Goal: Information Seeking & Learning: Learn about a topic

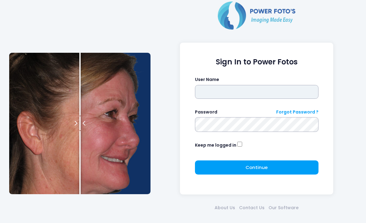
type input "*******"
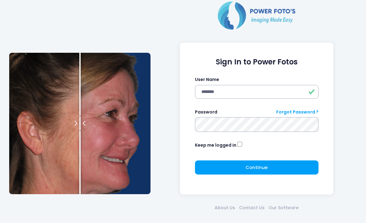
click button "submit" at bounding box center [0, 0] width 0 height 0
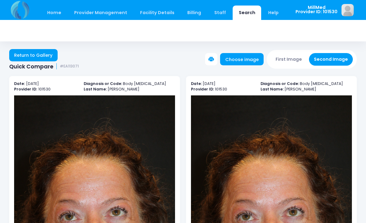
click at [240, 14] on link "Search" at bounding box center [247, 13] width 29 height 14
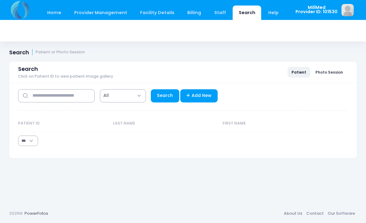
select select "***"
click at [68, 97] on input "text" at bounding box center [56, 95] width 77 height 13
type input "*****"
click at [164, 96] on link "Search" at bounding box center [165, 95] width 29 height 13
select select "***"
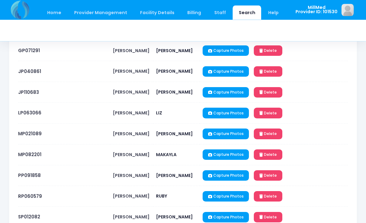
scroll to position [112, 0]
click at [27, 158] on link "MP082201" at bounding box center [29, 154] width 23 height 6
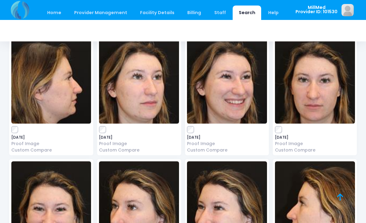
scroll to position [1415, 0]
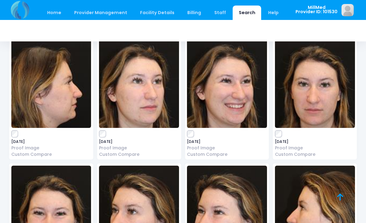
click at [312, 85] on img at bounding box center [315, 82] width 80 height 92
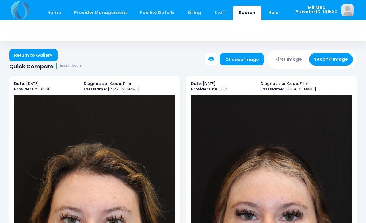
click at [32, 55] on link "Return to Gallery" at bounding box center [33, 55] width 48 height 12
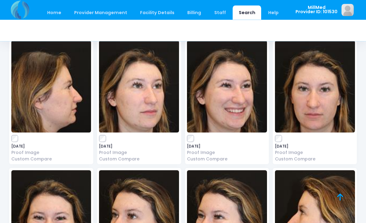
scroll to position [1409, 0]
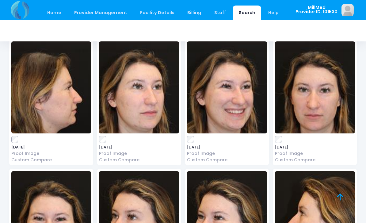
click at [48, 88] on img at bounding box center [51, 87] width 80 height 92
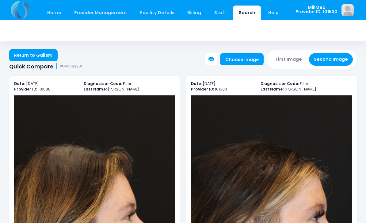
click at [29, 54] on link "Return to Gallery" at bounding box center [33, 55] width 48 height 12
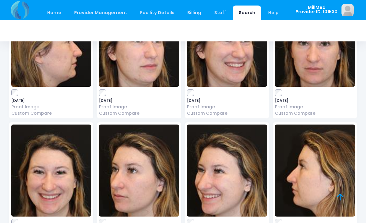
scroll to position [1456, 0]
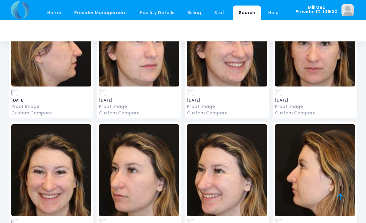
click at [313, 167] on img at bounding box center [315, 170] width 80 height 92
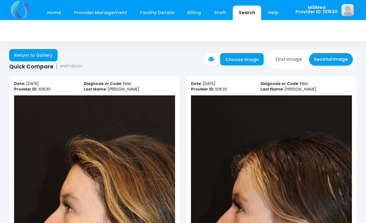
click at [34, 54] on link "Return to Gallery" at bounding box center [33, 55] width 48 height 12
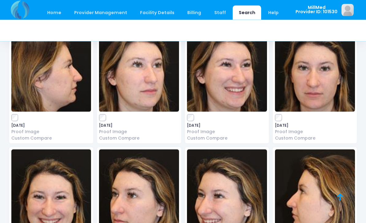
scroll to position [1442, 0]
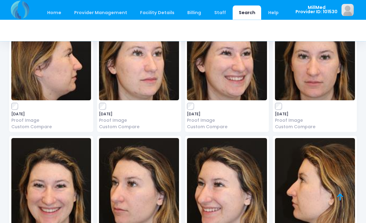
click at [62, 172] on img at bounding box center [51, 184] width 80 height 92
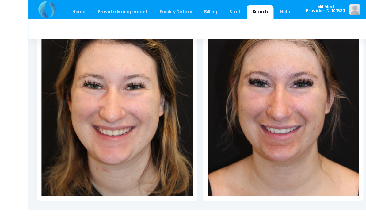
scroll to position [138, 0]
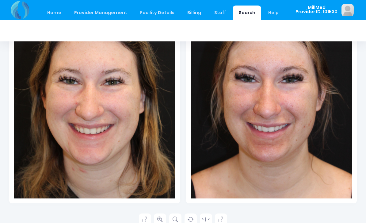
click at [159, 217] on icon at bounding box center [160, 220] width 6 height 6
click at [161, 219] on icon at bounding box center [160, 220] width 6 height 6
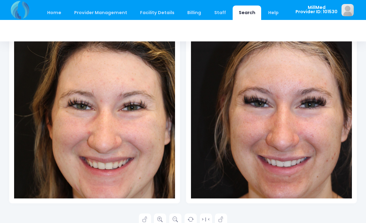
click at [164, 220] on link at bounding box center [160, 219] width 12 height 12
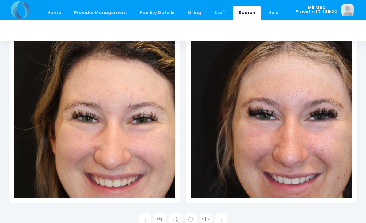
click at [160, 221] on icon at bounding box center [160, 220] width 6 height 6
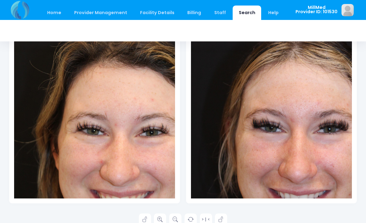
click at [159, 220] on icon at bounding box center [160, 220] width 6 height 6
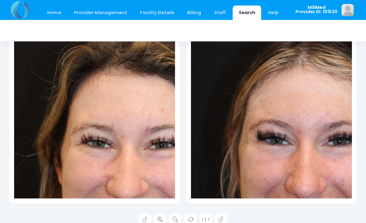
click at [158, 218] on icon at bounding box center [160, 220] width 6 height 6
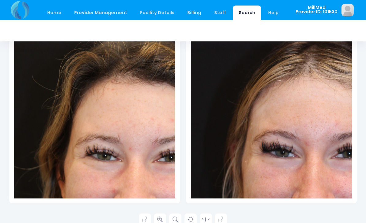
click at [157, 215] on link at bounding box center [160, 219] width 12 height 12
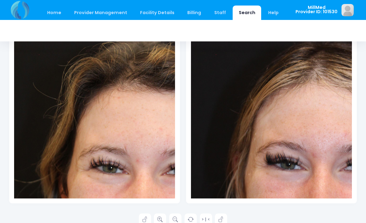
click at [161, 218] on icon at bounding box center [160, 220] width 6 height 6
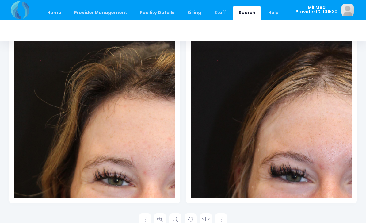
click at [159, 222] on link at bounding box center [160, 219] width 12 height 12
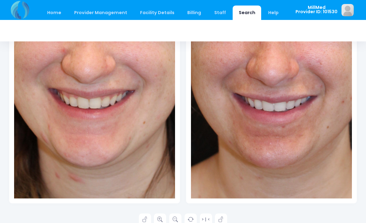
click at [166, 215] on link at bounding box center [160, 219] width 12 height 12
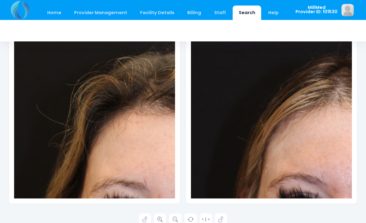
click at [162, 220] on icon at bounding box center [160, 220] width 6 height 6
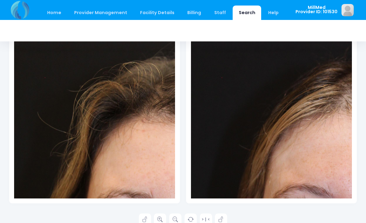
click at [160, 212] on div "Date: 2025-07-31 Provider ID: 101530 Diagnosis or Code: Filler Last Name: PEREZ" at bounding box center [94, 76] width 177 height 276
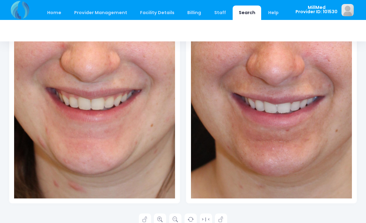
click at [145, 223] on link at bounding box center [145, 219] width 12 height 12
click at [222, 223] on link at bounding box center [221, 219] width 12 height 12
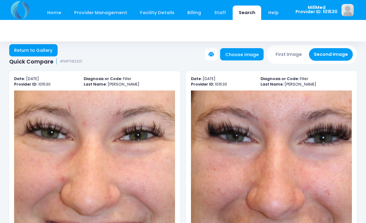
scroll to position [0, 0]
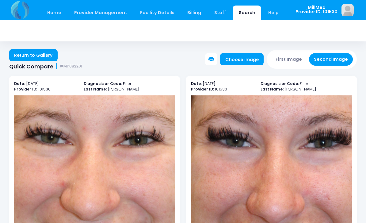
click at [28, 59] on link "Return to Gallery" at bounding box center [33, 55] width 48 height 12
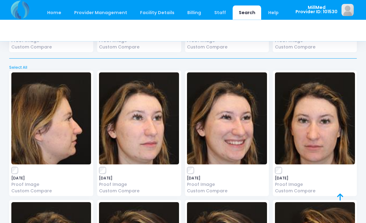
scroll to position [1378, 0]
click at [300, 135] on img at bounding box center [315, 118] width 80 height 92
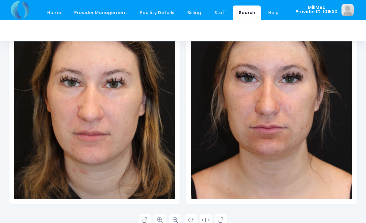
scroll to position [138, 0]
click at [159, 217] on icon at bounding box center [160, 220] width 6 height 6
click at [158, 220] on icon at bounding box center [160, 220] width 6 height 6
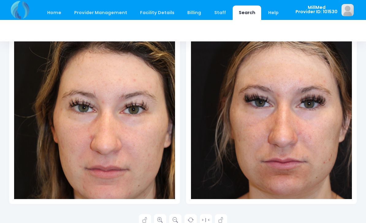
click at [158, 218] on icon at bounding box center [160, 220] width 6 height 6
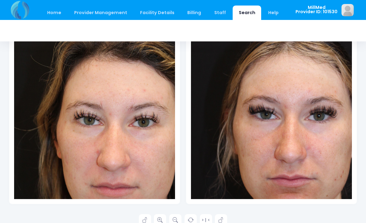
click at [155, 220] on link at bounding box center [160, 220] width 12 height 12
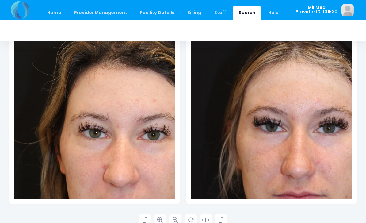
click at [154, 219] on link at bounding box center [160, 220] width 12 height 12
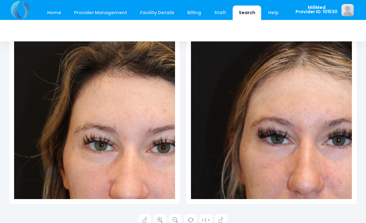
click at [151, 220] on link at bounding box center [145, 220] width 12 height 12
click at [156, 219] on link at bounding box center [160, 220] width 12 height 12
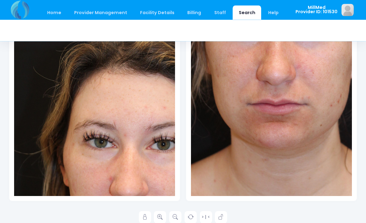
scroll to position [140, 0]
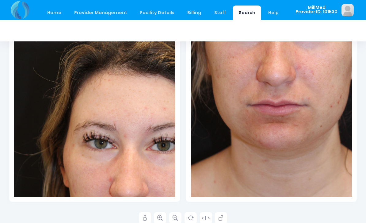
click at [139, 216] on link at bounding box center [145, 218] width 12 height 12
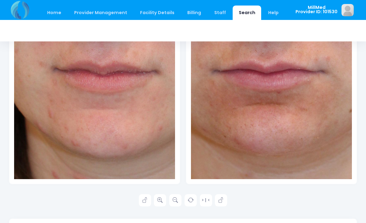
scroll to position [159, 0]
